Goal: Transaction & Acquisition: Purchase product/service

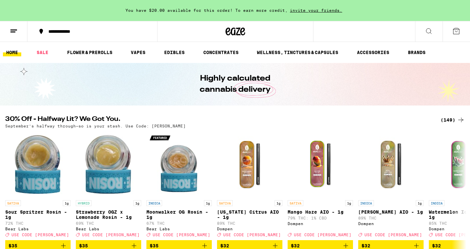
click at [296, 119] on div "(149)" at bounding box center [453, 120] width 24 height 8
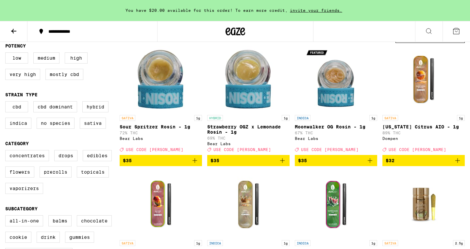
scroll to position [71, 0]
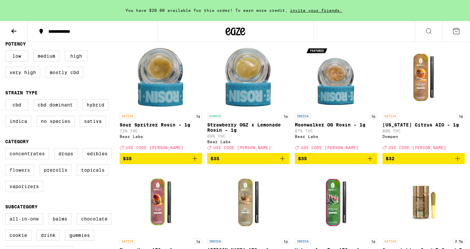
click at [19, 175] on label "Flowers" at bounding box center [19, 169] width 29 height 11
click at [7, 149] on input "Flowers" at bounding box center [7, 149] width 0 height 0
checkbox input "true"
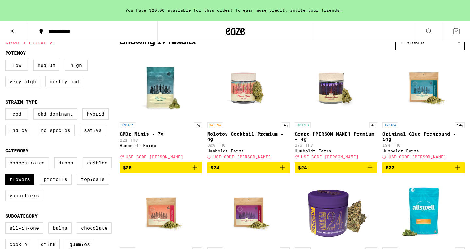
scroll to position [93, 0]
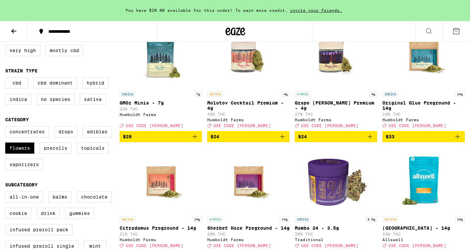
click at [196, 140] on icon "Add to bag" at bounding box center [195, 136] width 8 height 8
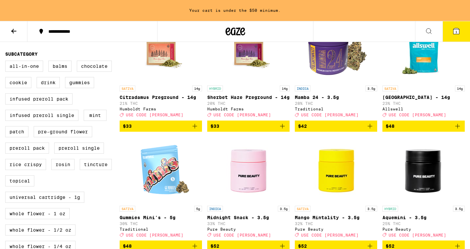
scroll to position [196, 0]
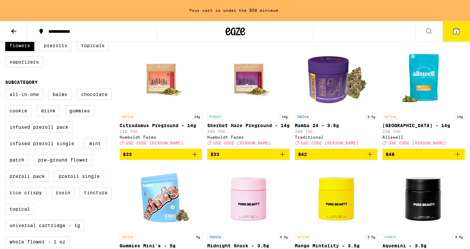
click at [296, 158] on icon "Add to bag" at bounding box center [458, 154] width 8 height 8
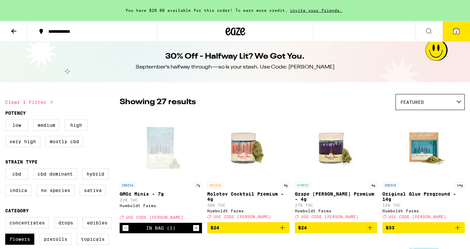
scroll to position [3, 0]
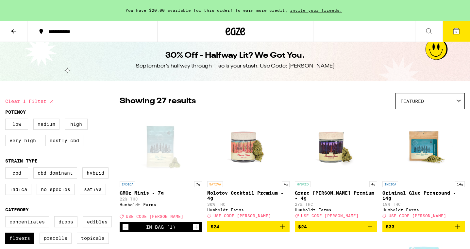
click at [296, 30] on span "2" at bounding box center [457, 32] width 2 height 4
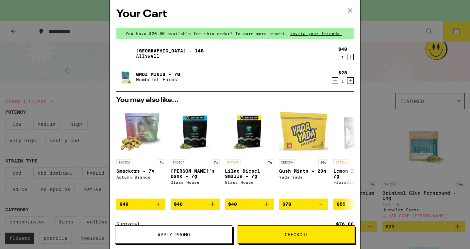
click at [164, 235] on span "Apply Promo" at bounding box center [174, 234] width 32 height 5
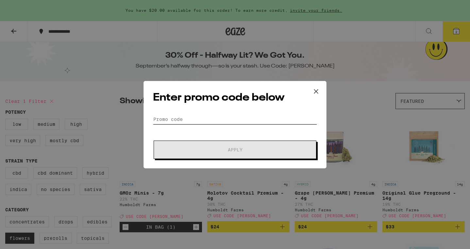
click at [168, 121] on input "Promo Code" at bounding box center [235, 119] width 164 height 10
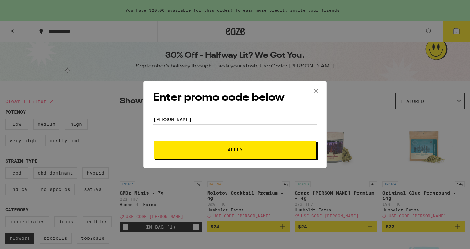
type input "[PERSON_NAME]"
click at [238, 145] on button "Apply" at bounding box center [235, 149] width 163 height 18
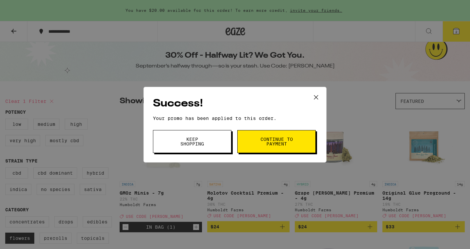
click at [276, 142] on span "Continue to payment" at bounding box center [276, 141] width 33 height 9
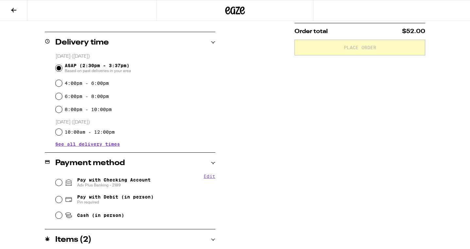
scroll to position [164, 0]
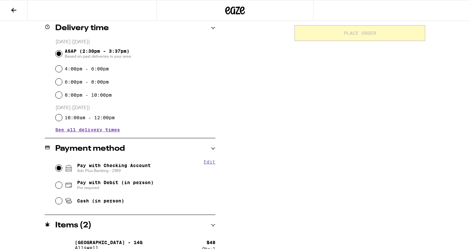
click at [56, 167] on input "Pay with Checking Account Adv Plus Banking - 2189" at bounding box center [59, 167] width 7 height 7
radio input "true"
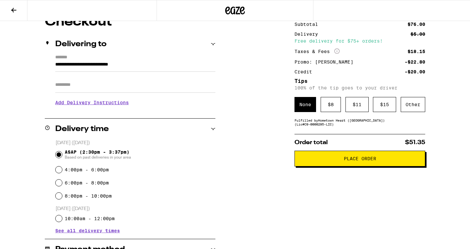
scroll to position [0, 0]
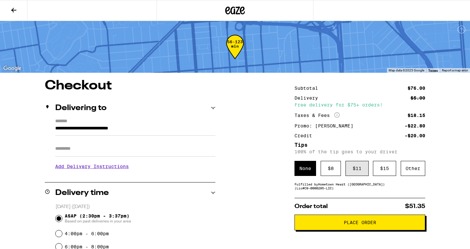
click at [296, 170] on div "$ 11" at bounding box center [357, 168] width 23 height 15
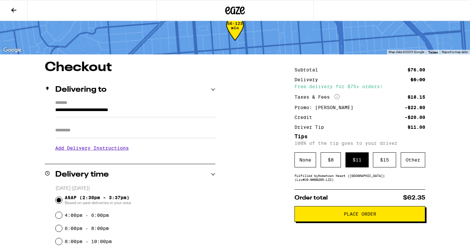
scroll to position [19, 0]
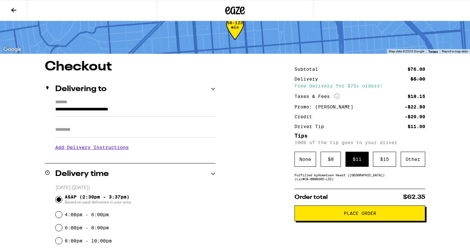
click at [296, 215] on span "Place Order" at bounding box center [360, 213] width 32 height 5
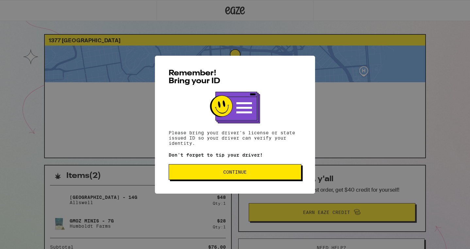
click at [243, 170] on span "Continue" at bounding box center [235, 171] width 24 height 5
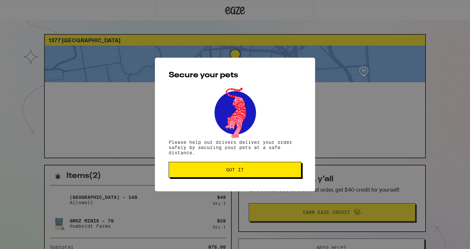
click at [243, 170] on span "Got it" at bounding box center [235, 169] width 18 height 5
